Goal: Information Seeking & Learning: Learn about a topic

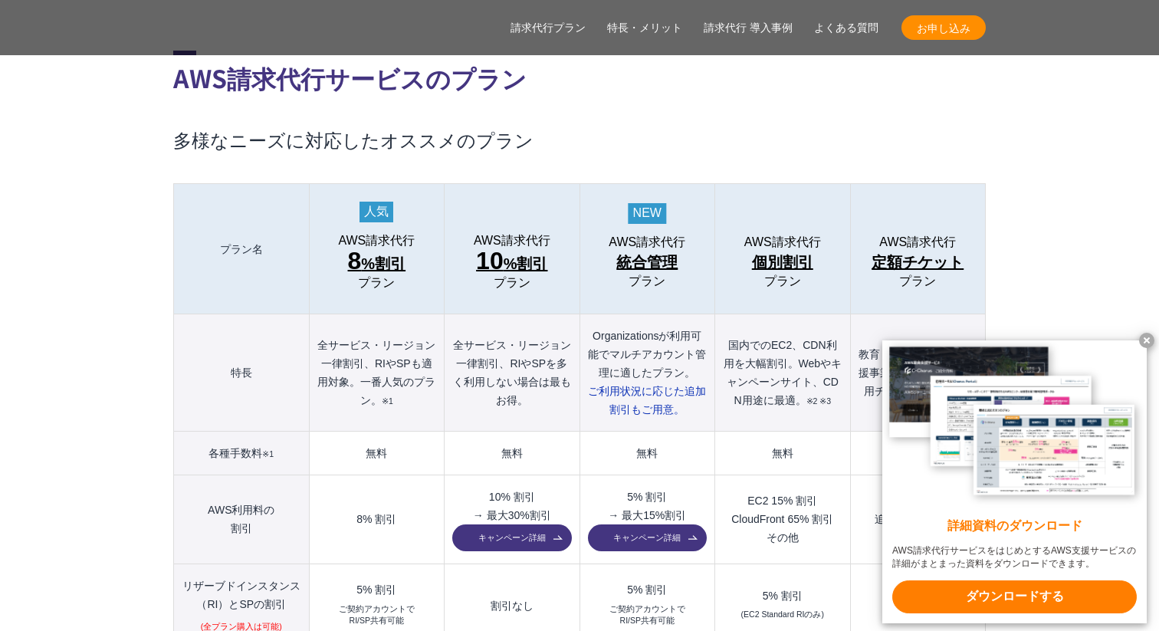
scroll to position [1625, 0]
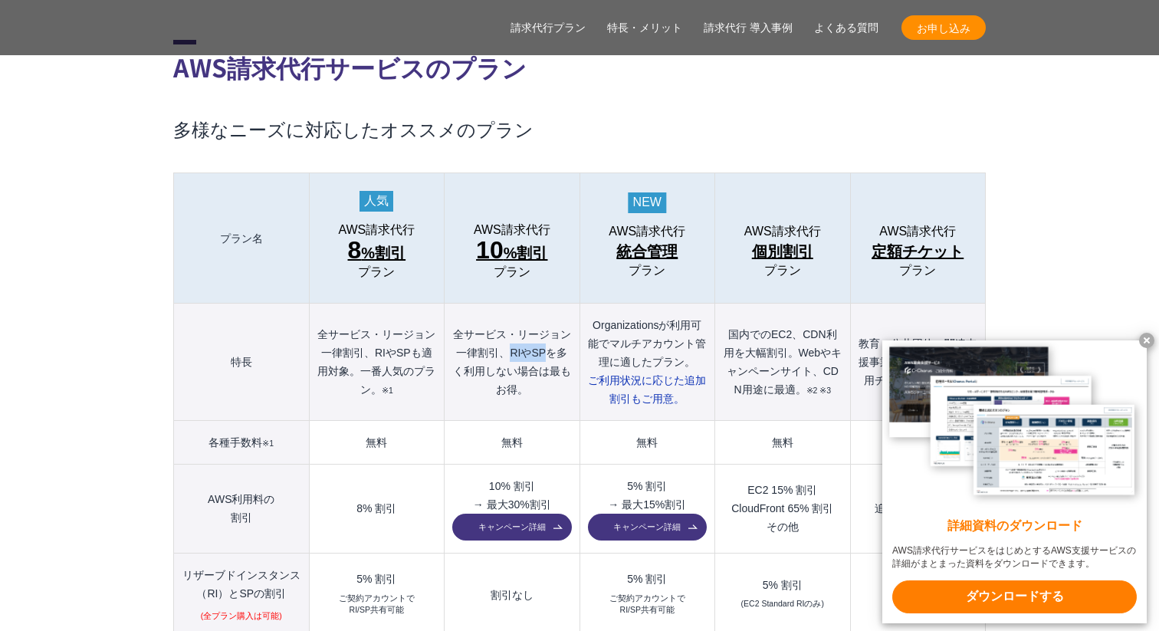
drag, startPoint x: 508, startPoint y: 320, endPoint x: 543, endPoint y: 322, distance: 35.3
click at [543, 322] on th "全サービス・リージョン一律割引、RIやSPを多く利用しない場合は最もお得。" at bounding box center [511, 361] width 135 height 117
copy th "RIやSP"
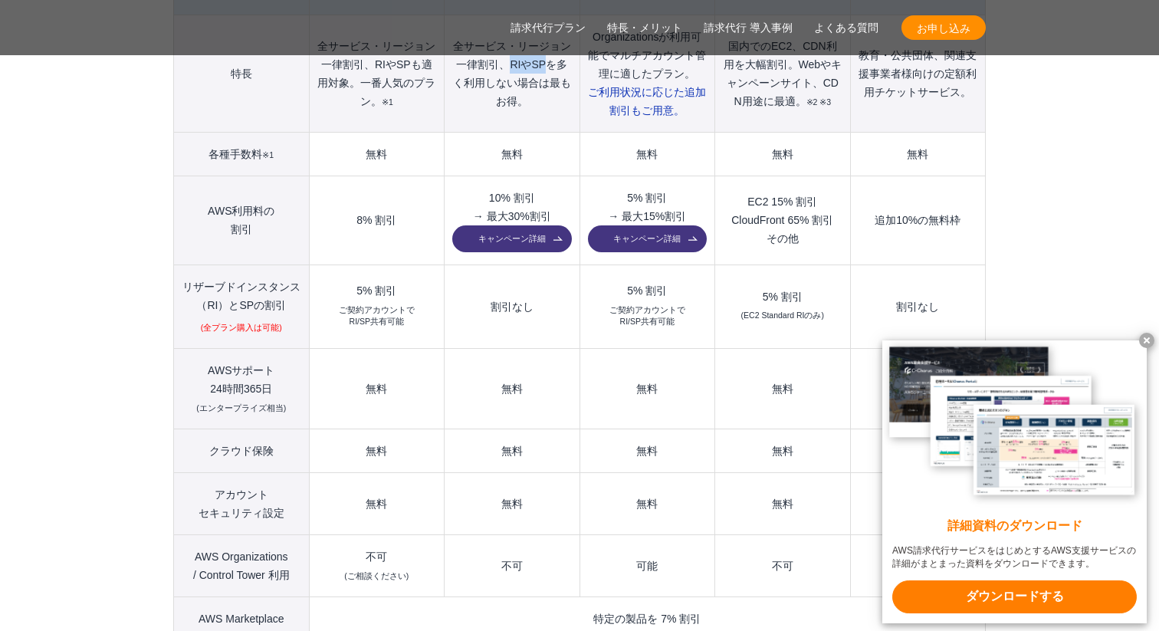
scroll to position [1915, 0]
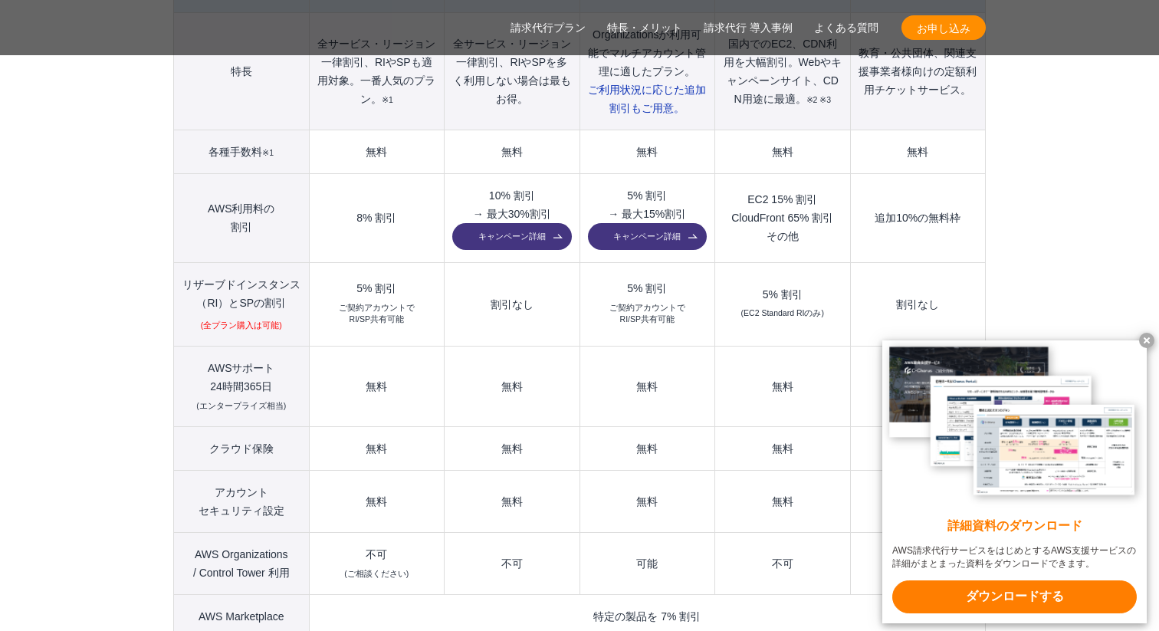
click at [1149, 336] on x-t at bounding box center [1146, 340] width 15 height 15
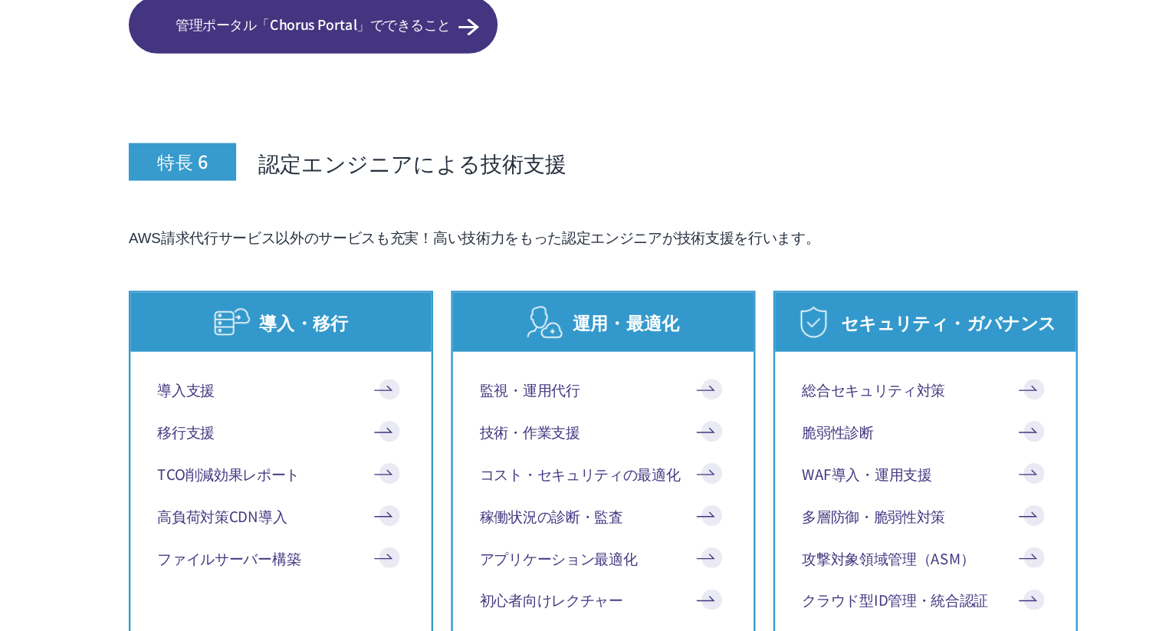
scroll to position [8065, 0]
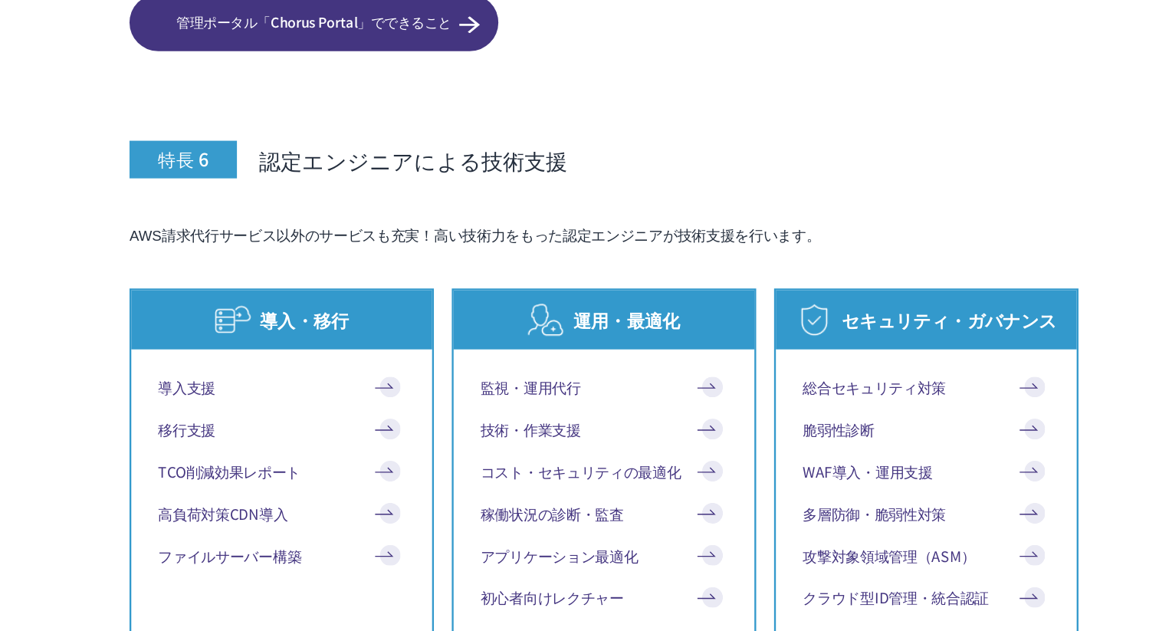
click at [795, 484] on link "WAF導入・運用支援" at bounding box center [854, 493] width 211 height 18
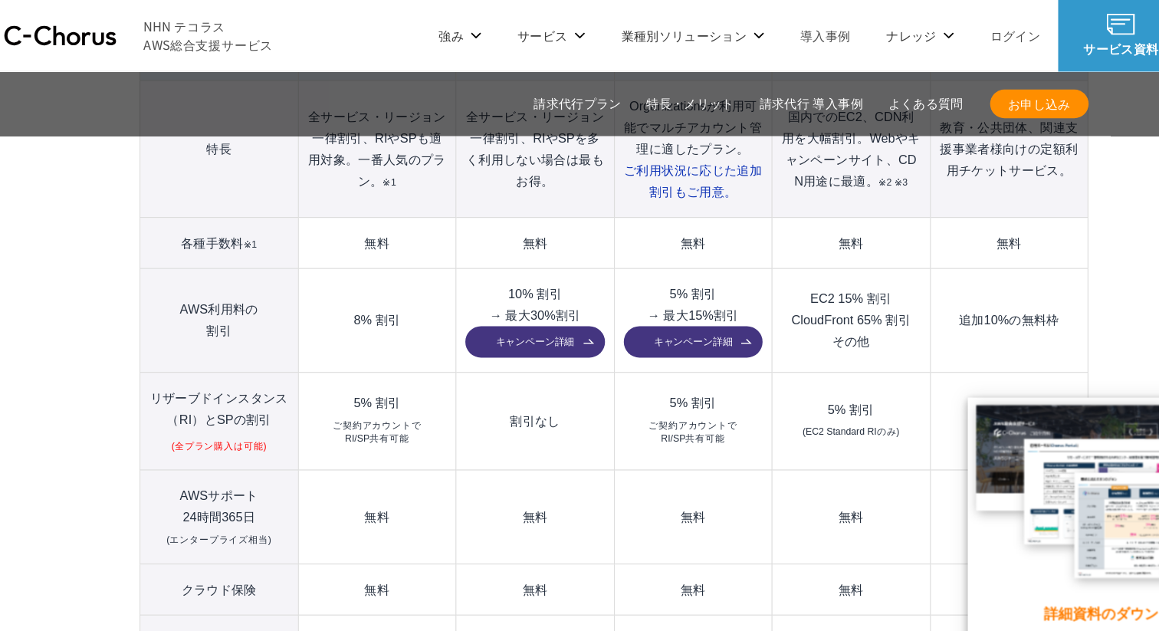
scroll to position [1859, 0]
